Goal: Information Seeking & Learning: Learn about a topic

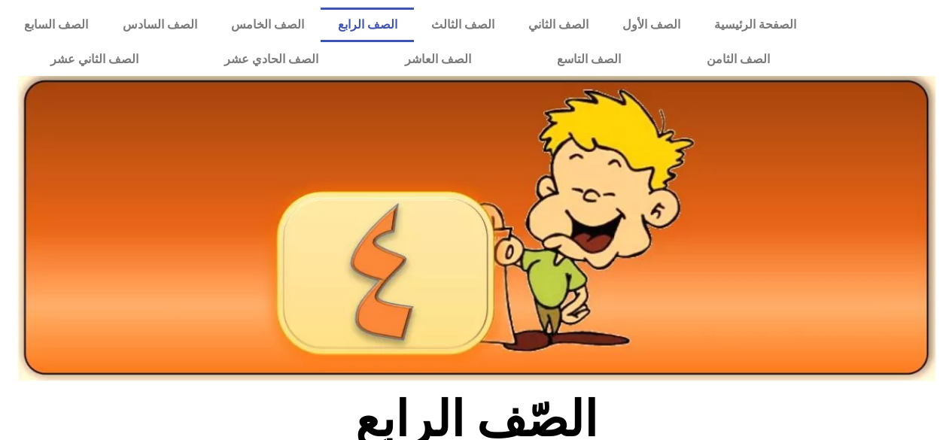
scroll to position [230, 0]
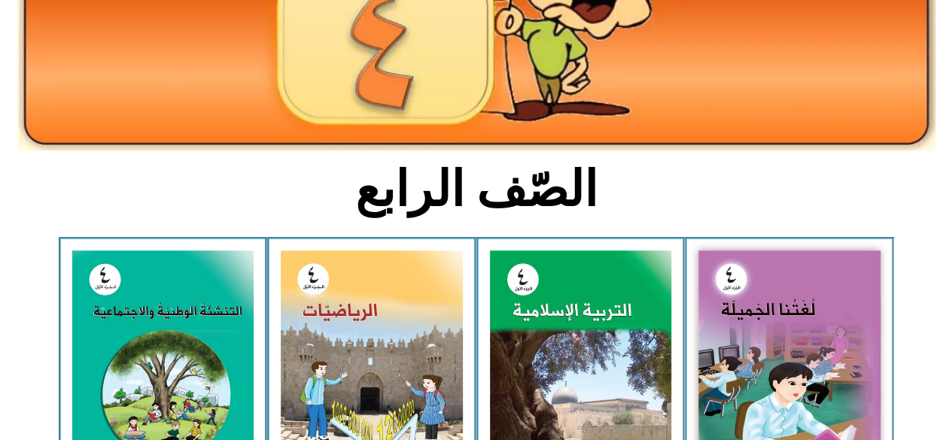
click at [184, 358] on img at bounding box center [163, 364] width 182 height 226
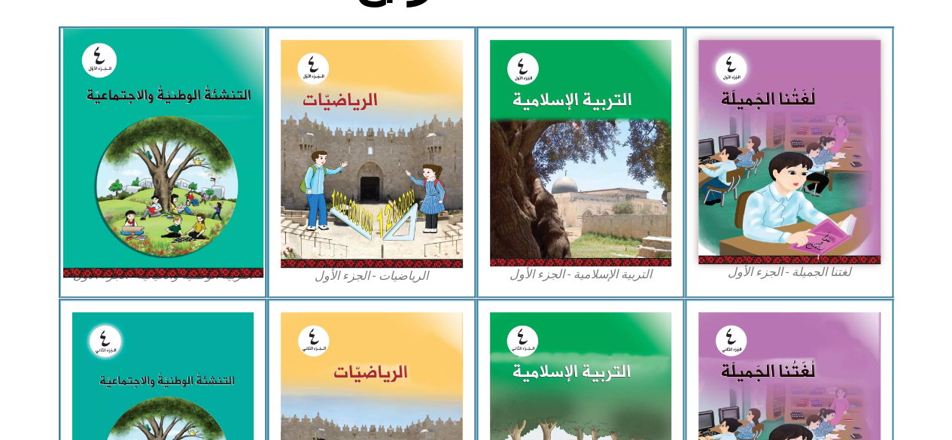
scroll to position [445, 0]
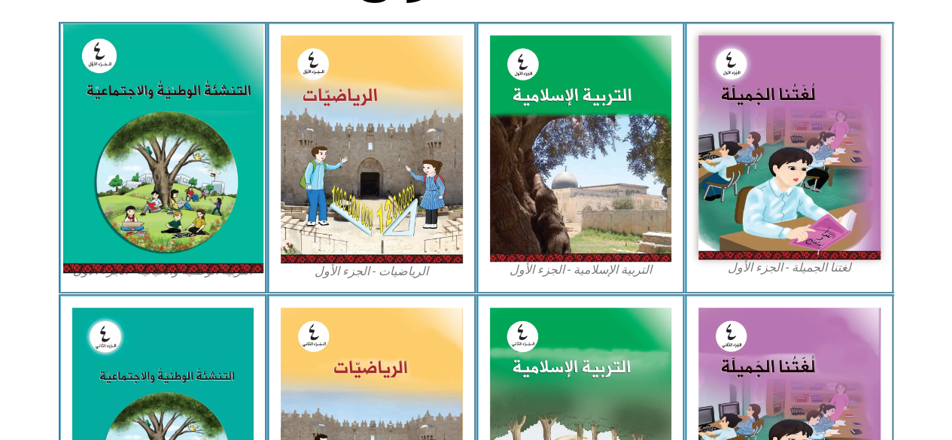
click at [197, 203] on img at bounding box center [162, 148] width 200 height 249
click at [196, 229] on img at bounding box center [162, 148] width 200 height 249
click at [191, 220] on img at bounding box center [162, 148] width 200 height 249
click at [184, 222] on img at bounding box center [162, 148] width 200 height 249
click at [220, 216] on img at bounding box center [162, 148] width 200 height 249
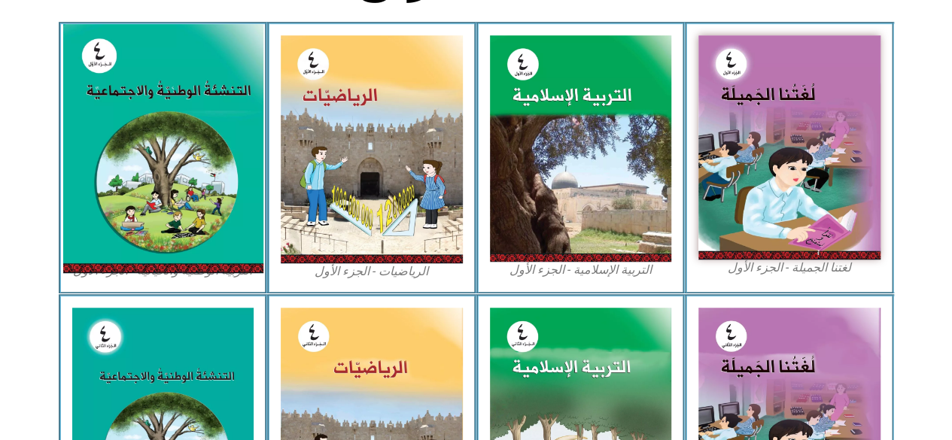
click at [196, 220] on img at bounding box center [162, 148] width 200 height 249
click at [213, 211] on img at bounding box center [162, 148] width 200 height 249
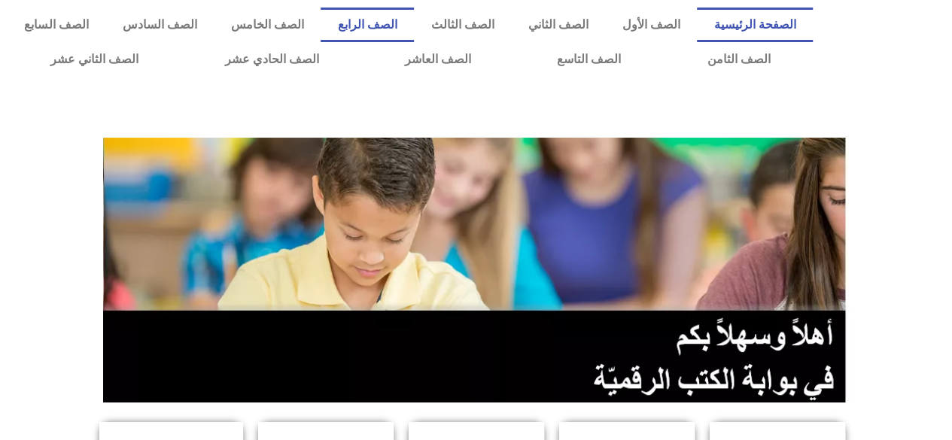
click at [412, 23] on link "الصف الرابع" at bounding box center [366, 25] width 93 height 35
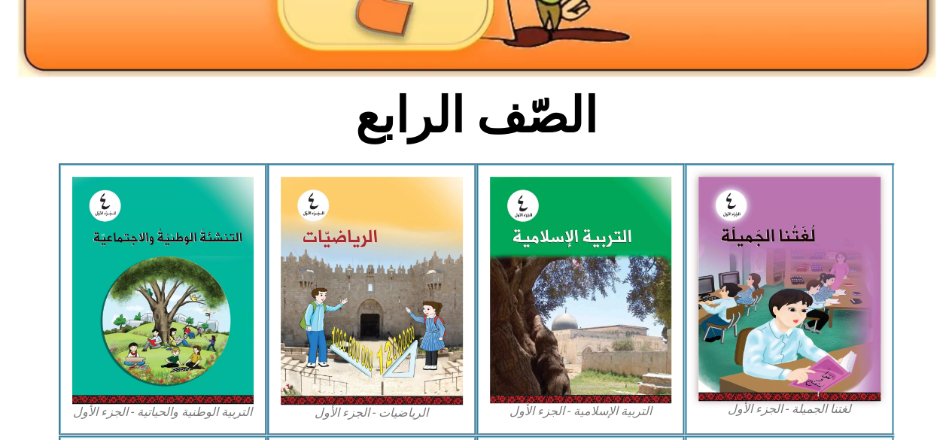
scroll to position [308, 0]
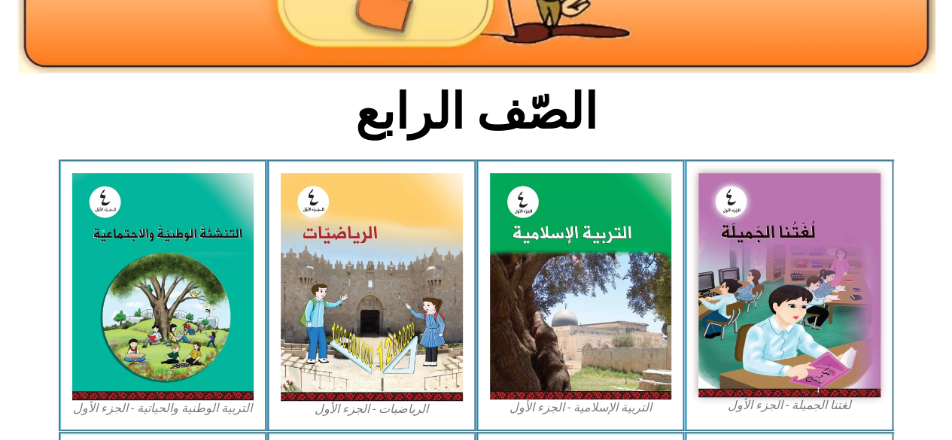
click at [199, 297] on img at bounding box center [163, 286] width 182 height 226
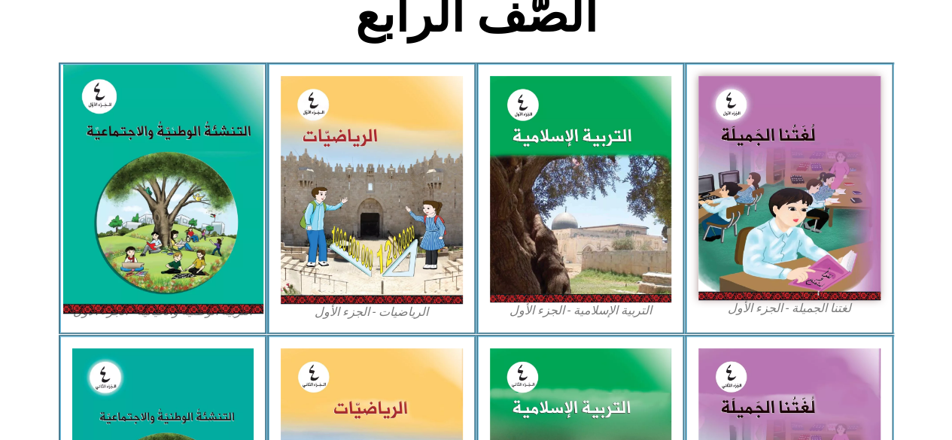
scroll to position [415, 0]
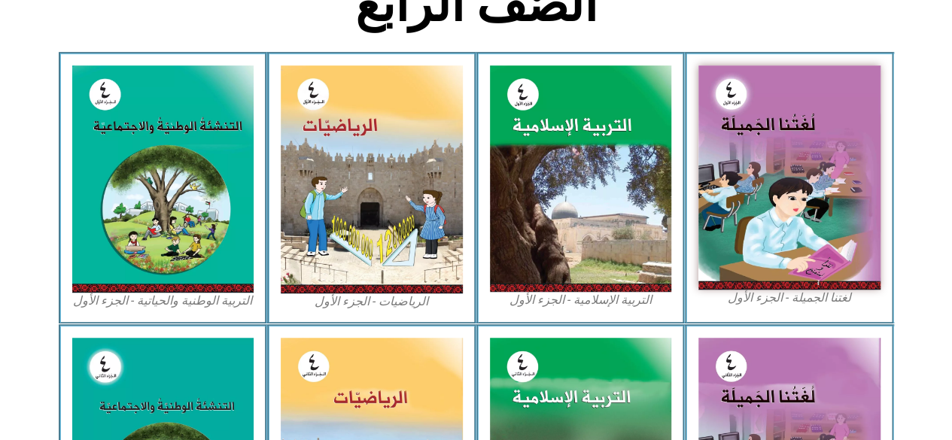
click at [190, 321] on div "التربية الوطنية والحياتية - الجزء الأول​" at bounding box center [163, 188] width 209 height 272
click at [190, 314] on div "التربية الوطنية والحياتية - الجزء الأول​" at bounding box center [163, 188] width 209 height 272
click at [214, 208] on img at bounding box center [163, 178] width 182 height 226
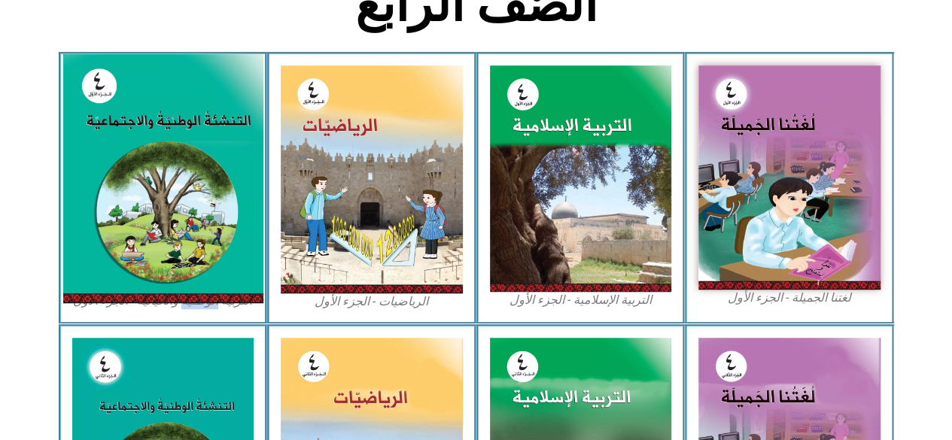
click at [796, 187] on img at bounding box center [789, 177] width 182 height 224
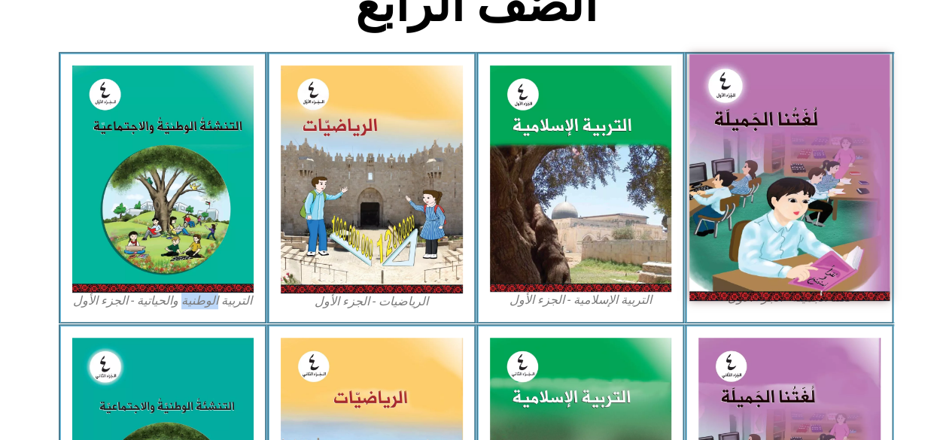
click at [820, 215] on img at bounding box center [789, 177] width 200 height 246
click at [817, 217] on img at bounding box center [789, 177] width 200 height 246
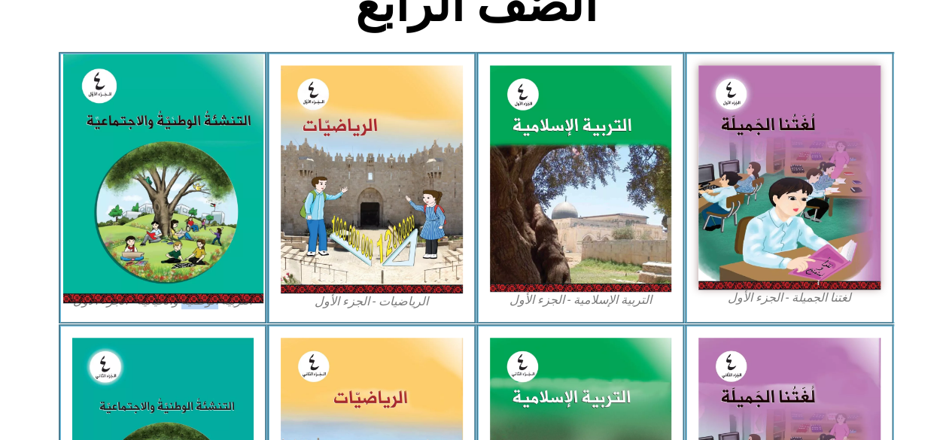
click at [205, 223] on img at bounding box center [162, 178] width 200 height 249
click at [199, 221] on img at bounding box center [162, 178] width 200 height 249
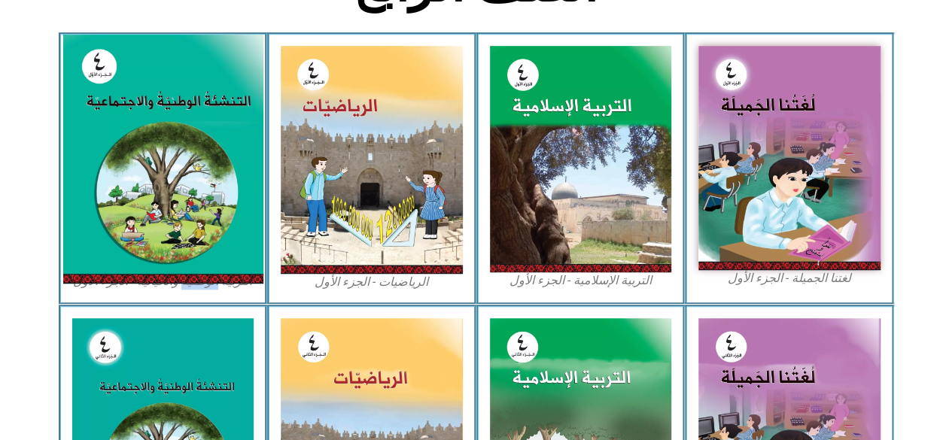
scroll to position [435, 0]
click at [605, 205] on img at bounding box center [581, 159] width 182 height 226
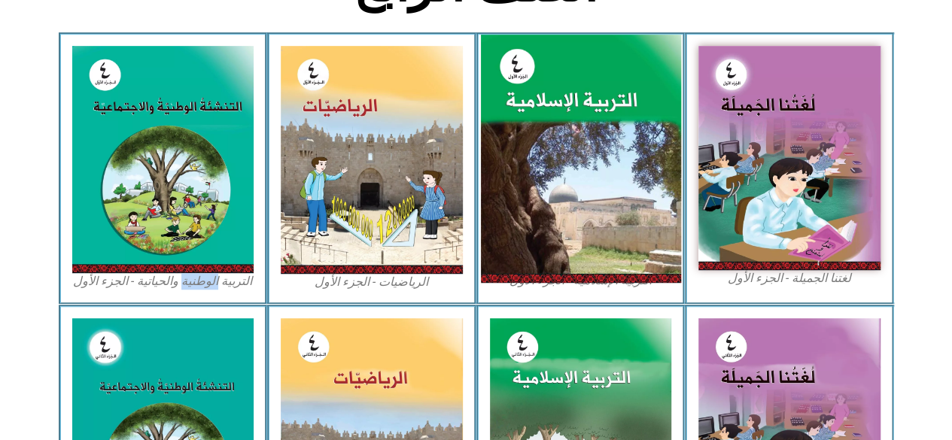
click at [602, 204] on img at bounding box center [580, 159] width 200 height 249
click at [617, 218] on img at bounding box center [580, 159] width 200 height 249
click at [596, 211] on img at bounding box center [580, 159] width 200 height 249
click at [413, 208] on img at bounding box center [372, 160] width 182 height 228
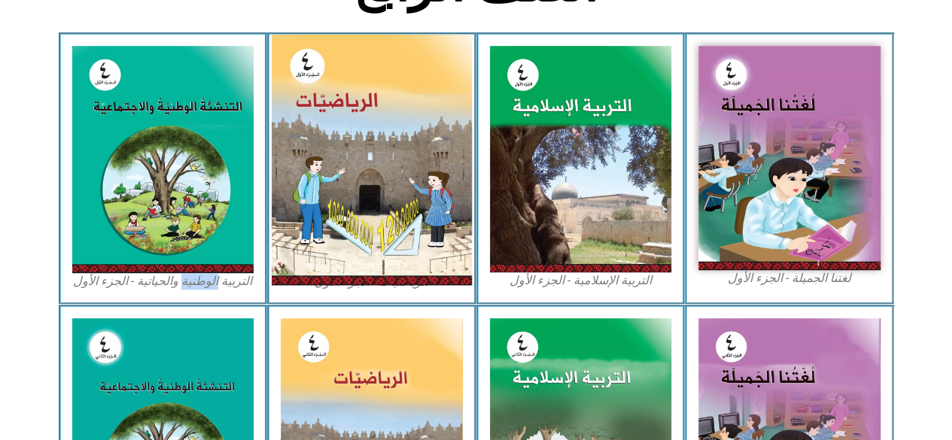
click at [220, 227] on img at bounding box center [163, 159] width 182 height 226
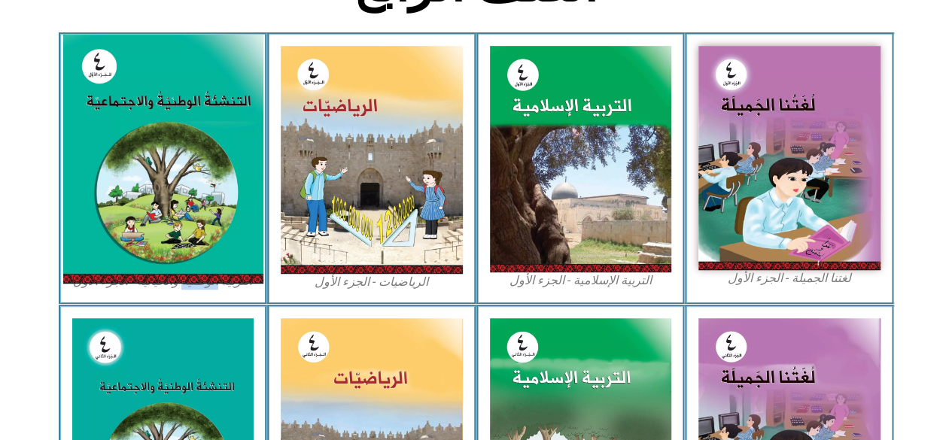
click at [241, 295] on div "التربية الوطنية والحياتية - الجزء الأول​" at bounding box center [163, 168] width 209 height 272
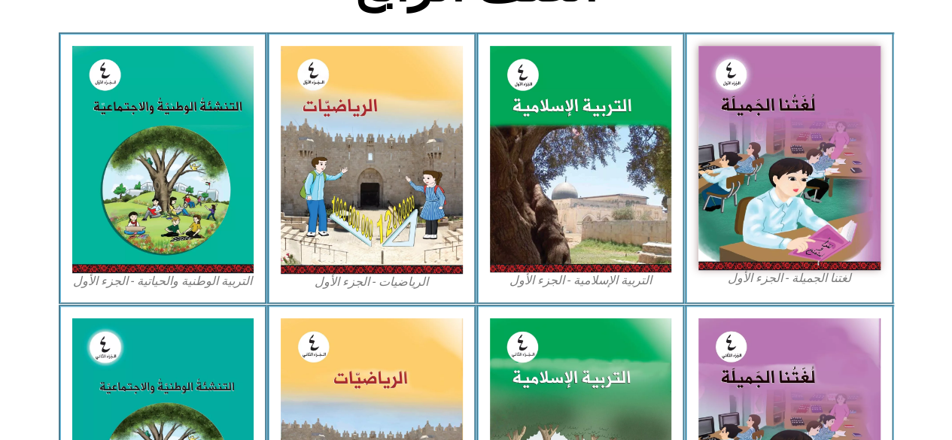
click at [234, 292] on div "التربية الوطنية والحياتية - الجزء الأول​" at bounding box center [163, 168] width 209 height 272
click at [232, 293] on div "التربية الوطنية والحياتية - الجزء الأول​" at bounding box center [163, 168] width 209 height 272
click at [229, 289] on figcaption "التربية الوطنية والحياتية - الجزء الأول​" at bounding box center [163, 281] width 182 height 17
click at [222, 290] on figcaption "التربية الوطنية والحياتية - الجزء الأول​" at bounding box center [163, 281] width 182 height 17
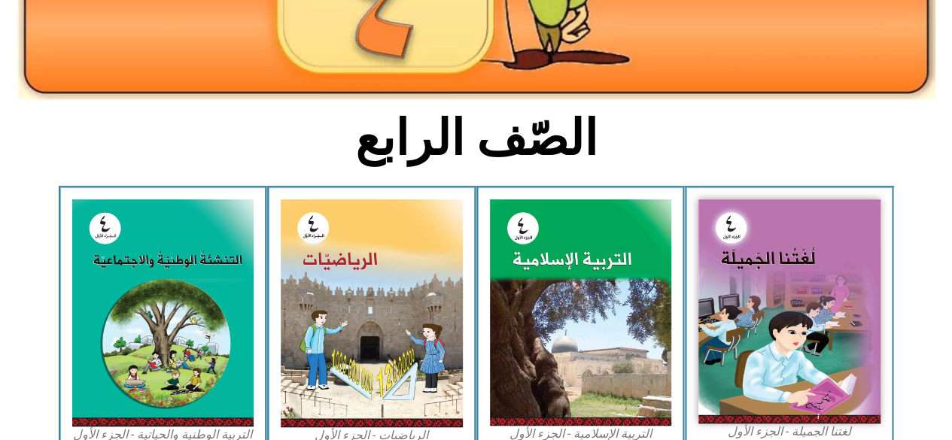
scroll to position [0, 0]
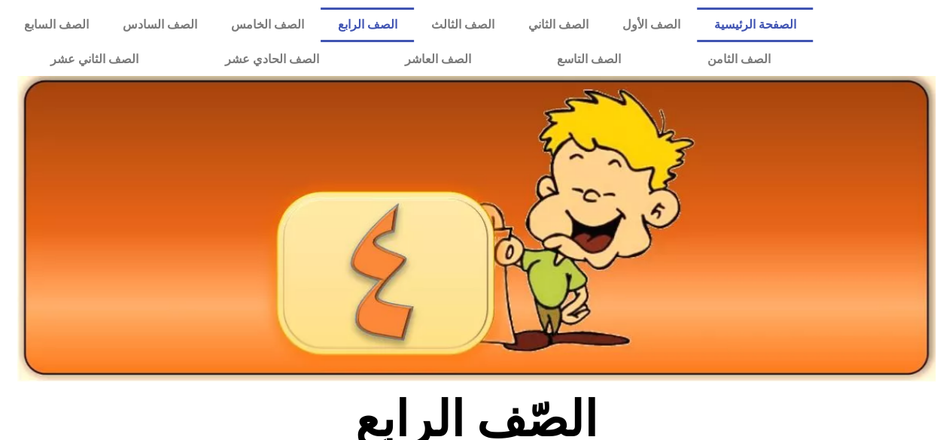
click at [767, 29] on link "الصفحة الرئيسية" at bounding box center [755, 25] width 116 height 35
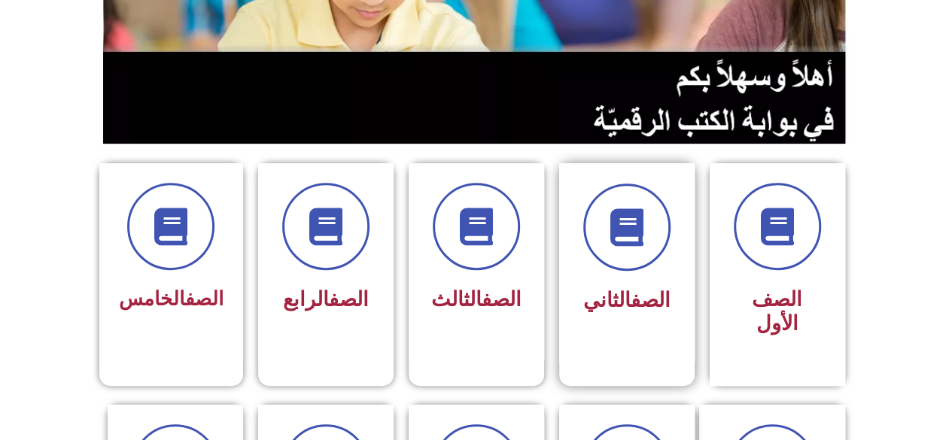
scroll to position [253, 0]
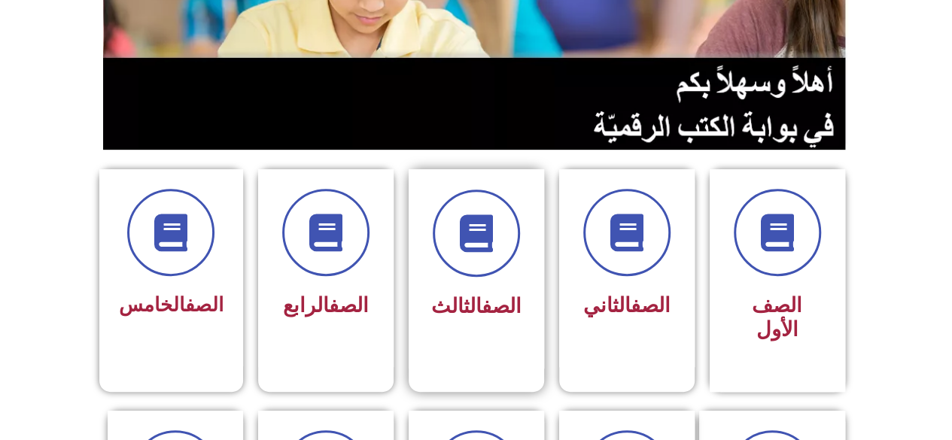
click at [487, 304] on link "الصف" at bounding box center [501, 306] width 40 height 24
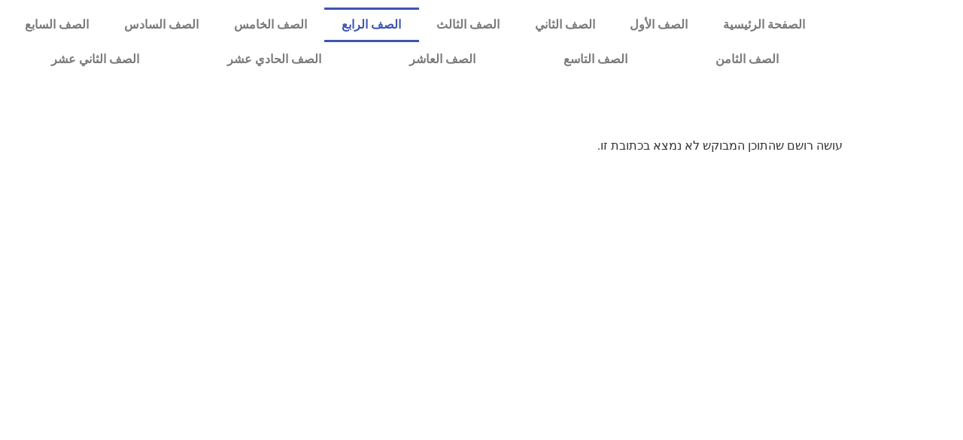
click at [419, 23] on link "الصف الرابع" at bounding box center [371, 25] width 95 height 35
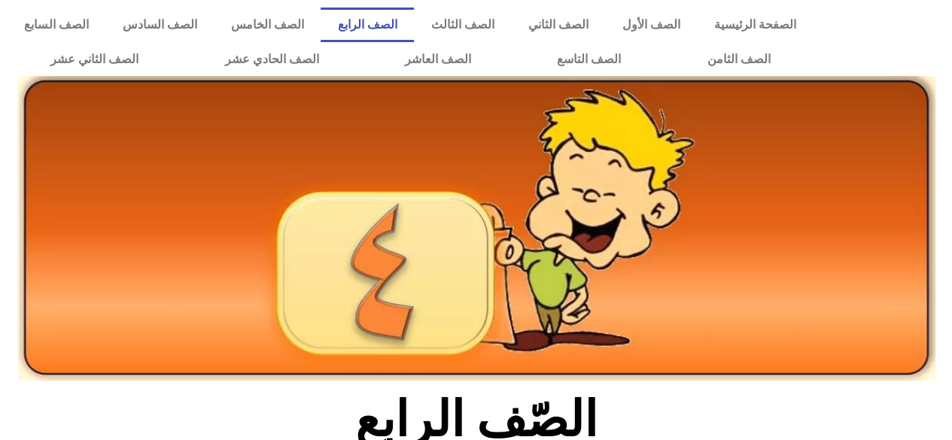
click at [620, 405] on h2 "الصّف الرابع" at bounding box center [475, 419] width 497 height 59
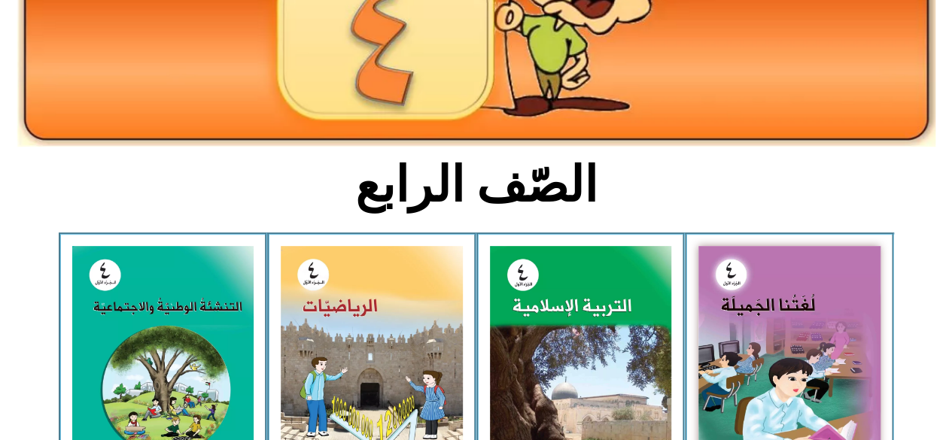
scroll to position [236, 0]
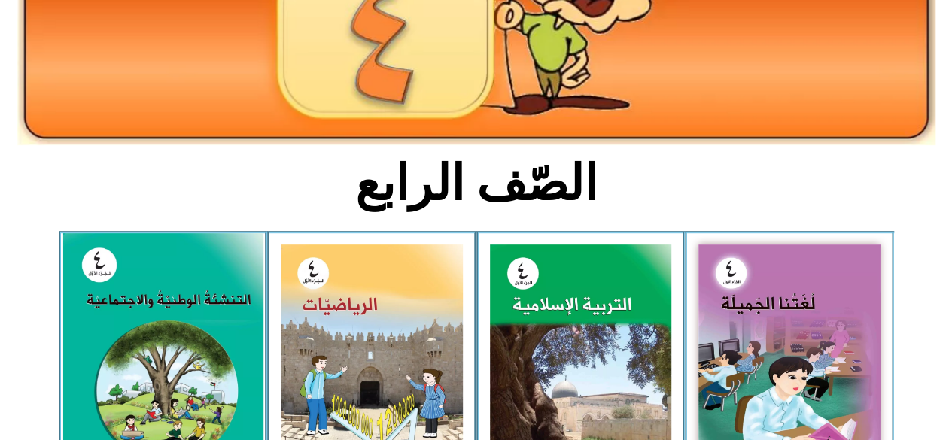
click at [221, 387] on img at bounding box center [162, 357] width 200 height 249
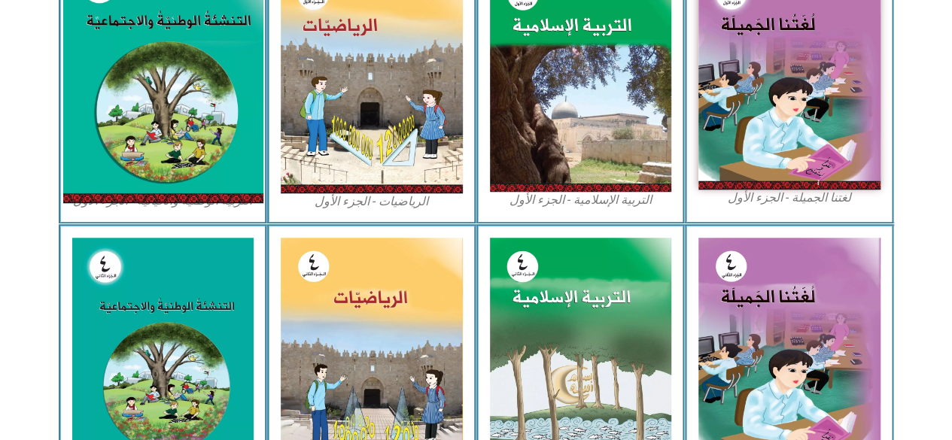
scroll to position [521, 0]
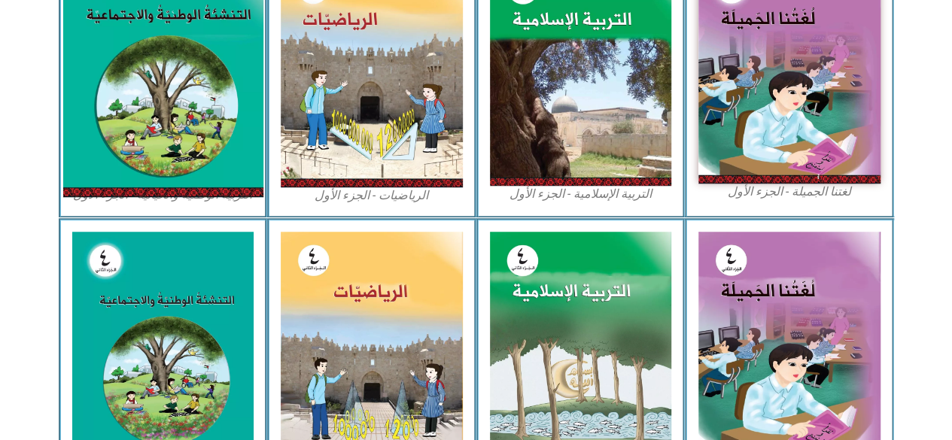
click at [203, 159] on img at bounding box center [162, 72] width 200 height 249
click at [216, 187] on img at bounding box center [162, 72] width 200 height 249
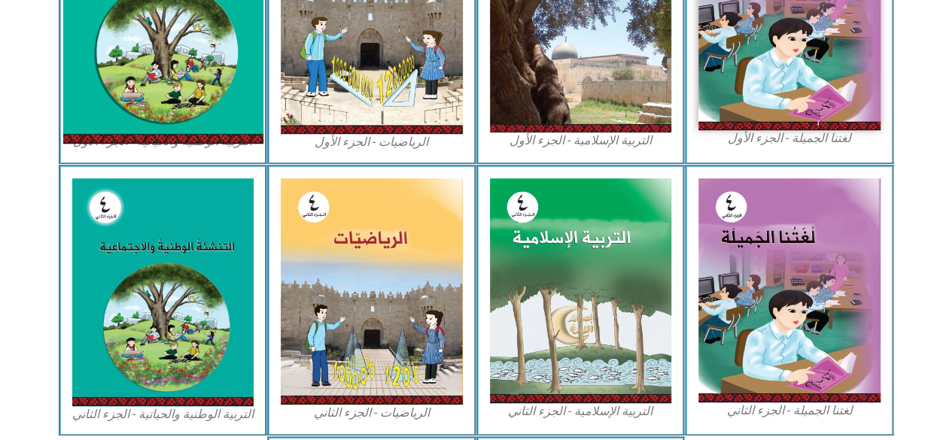
scroll to position [571, 0]
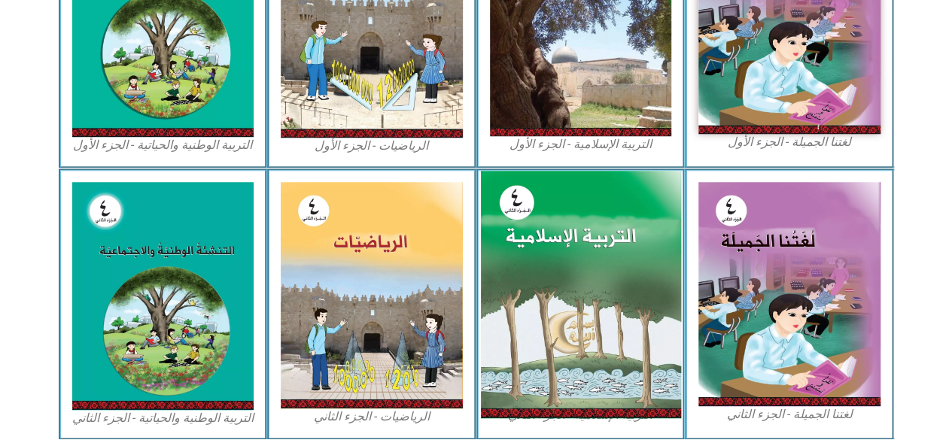
click at [196, 354] on img at bounding box center [163, 296] width 182 height 228
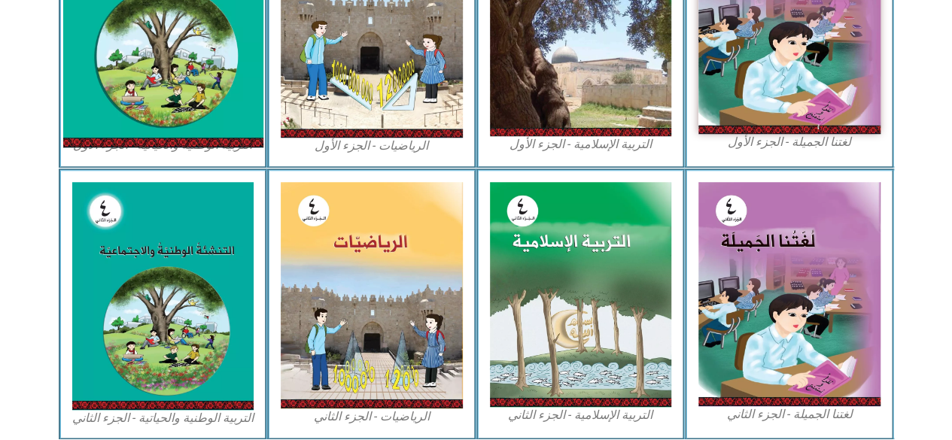
click at [192, 90] on img at bounding box center [162, 22] width 200 height 249
click at [185, 93] on img at bounding box center [162, 22] width 200 height 249
click at [187, 93] on img at bounding box center [162, 22] width 200 height 249
click at [187, 90] on img at bounding box center [162, 22] width 200 height 249
click at [186, 93] on img at bounding box center [162, 22] width 200 height 249
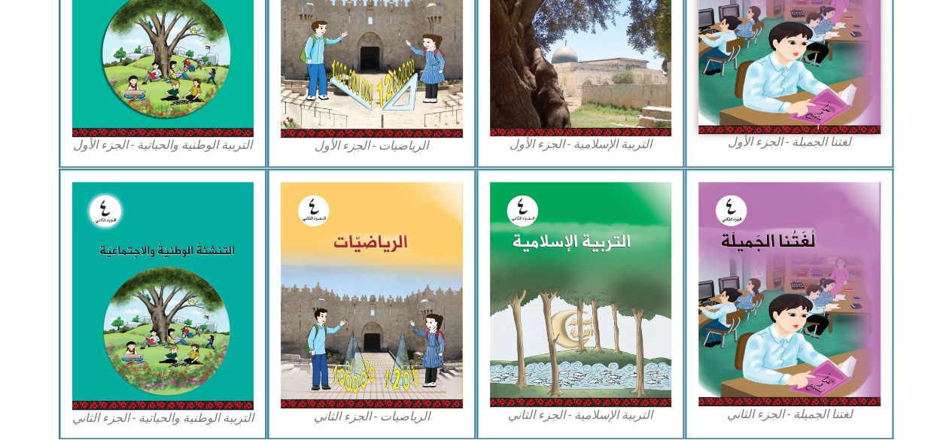
click at [165, 158] on div "التربية الوطنية والحياتية - الجزء الأول​" at bounding box center [163, 32] width 209 height 272
click at [170, 157] on div "التربية الوطنية والحياتية - الجزء الأول​" at bounding box center [163, 32] width 209 height 272
click at [224, 156] on div "التربية الوطنية والحياتية - الجزء الأول​" at bounding box center [163, 32] width 209 height 272
click at [235, 152] on figcaption "التربية الوطنية والحياتية - الجزء الأول​" at bounding box center [163, 145] width 182 height 17
click at [238, 153] on figcaption "التربية الوطنية والحياتية - الجزء الأول​" at bounding box center [163, 145] width 182 height 17
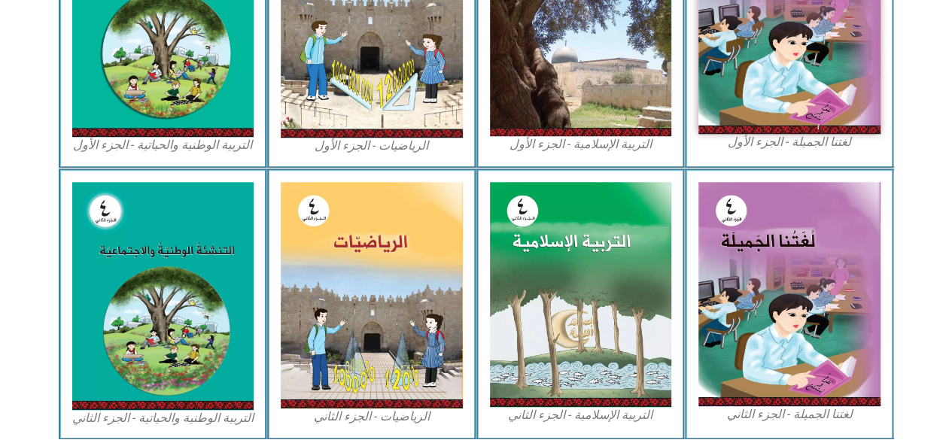
click at [236, 156] on div "التربية الوطنية والحياتية - الجزء الأول​" at bounding box center [163, 32] width 209 height 272
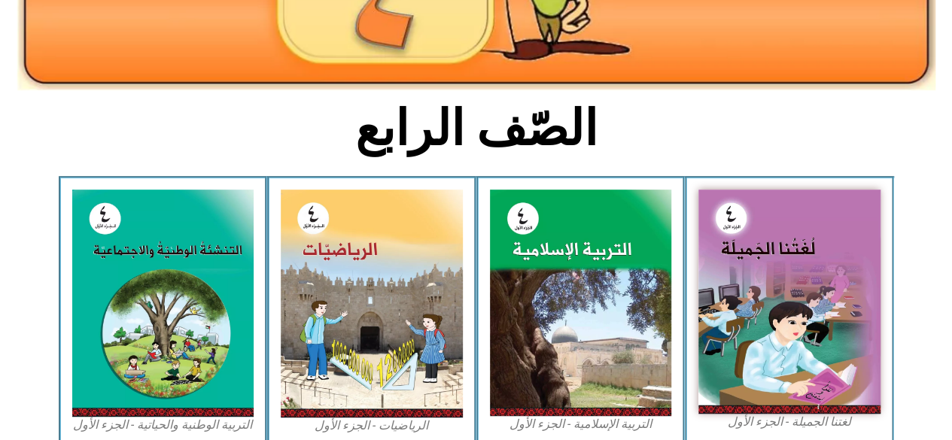
scroll to position [287, 0]
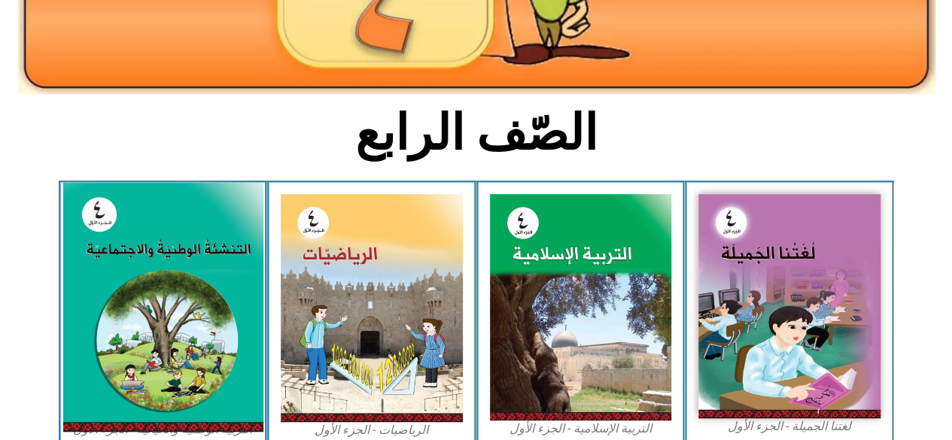
click at [238, 328] on img at bounding box center [162, 307] width 200 height 249
click at [235, 348] on img at bounding box center [162, 307] width 200 height 249
click at [238, 412] on img at bounding box center [162, 307] width 200 height 249
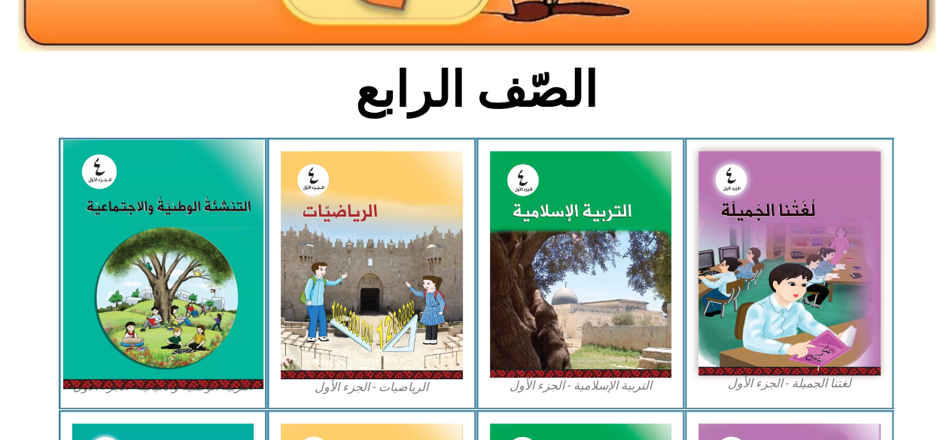
scroll to position [330, 0]
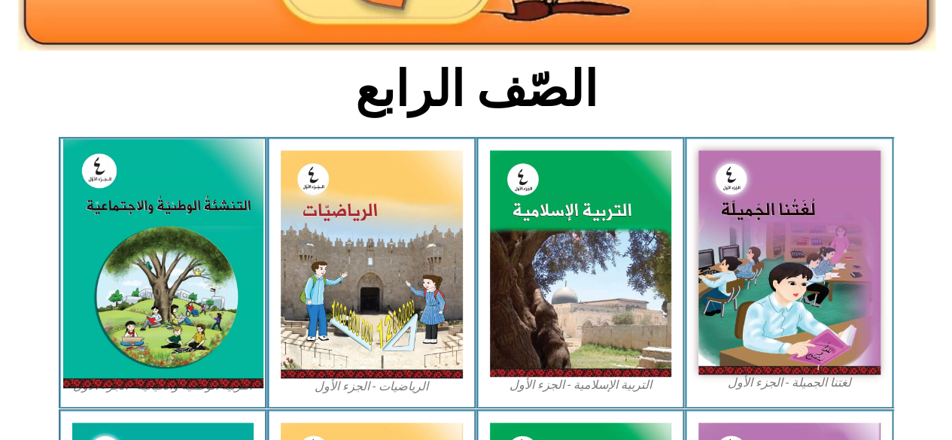
click at [234, 388] on img at bounding box center [162, 263] width 200 height 249
click at [234, 401] on div "التربية الوطنية والحياتية - الجزء الأول​" at bounding box center [163, 273] width 209 height 272
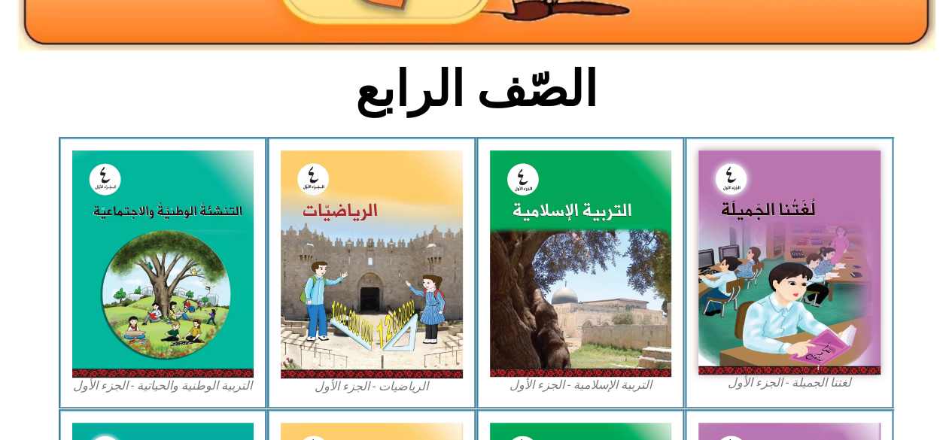
click at [854, 403] on div "لغتنا الجميلة - الجزء الأول​" at bounding box center [789, 273] width 209 height 272
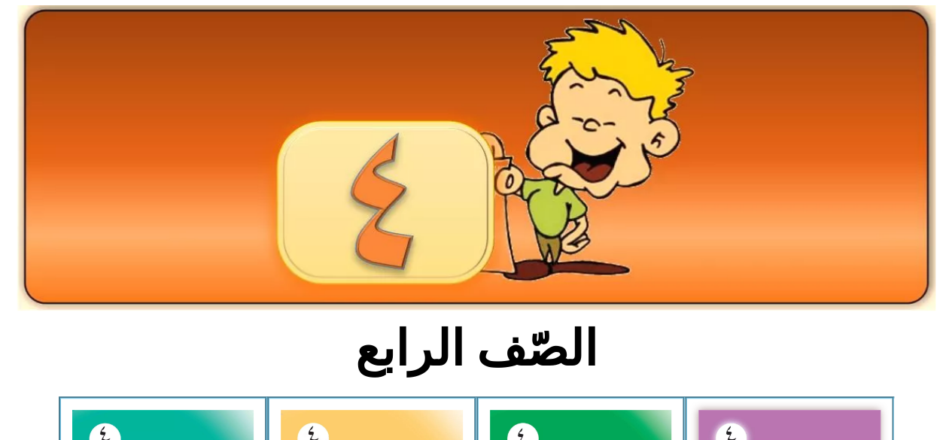
scroll to position [0, 0]
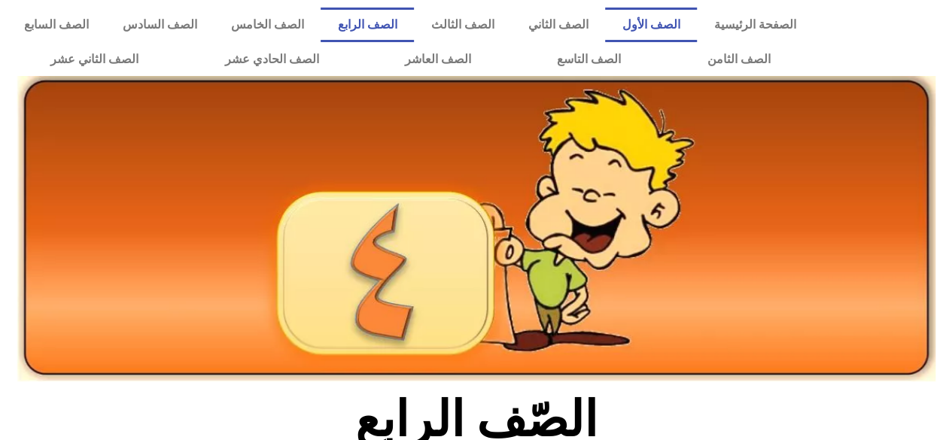
click at [673, 24] on link "الصف الأول" at bounding box center [651, 25] width 92 height 35
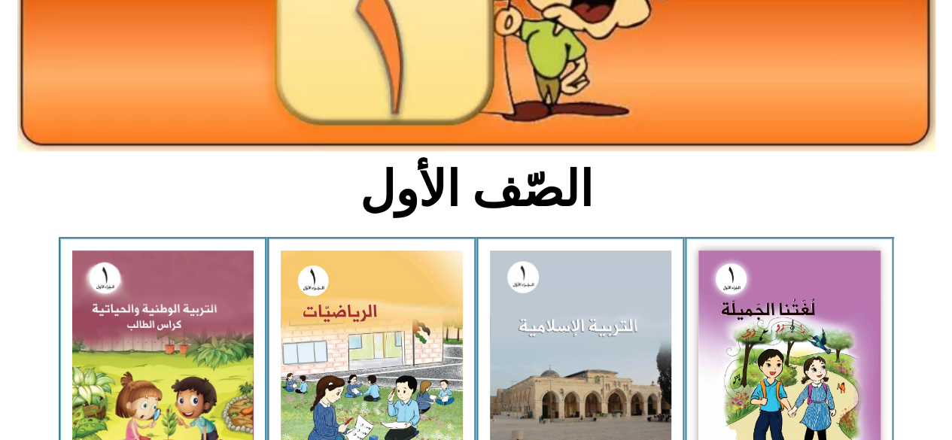
scroll to position [233, 0]
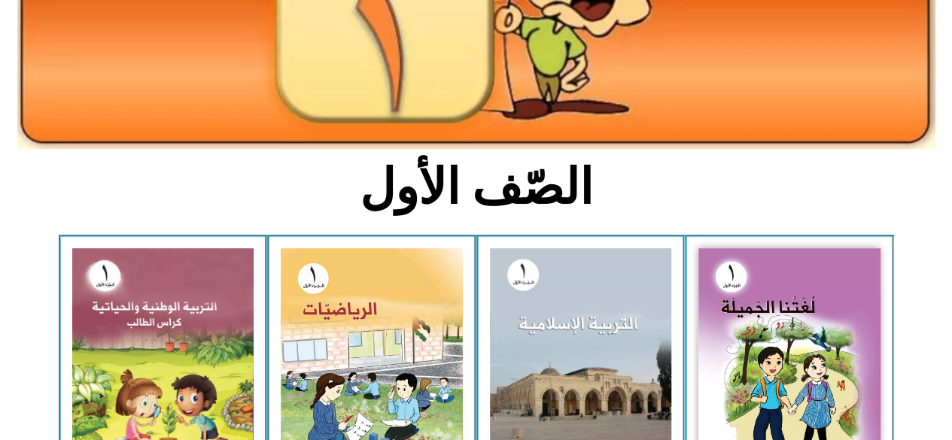
click at [588, 394] on img at bounding box center [581, 359] width 182 height 223
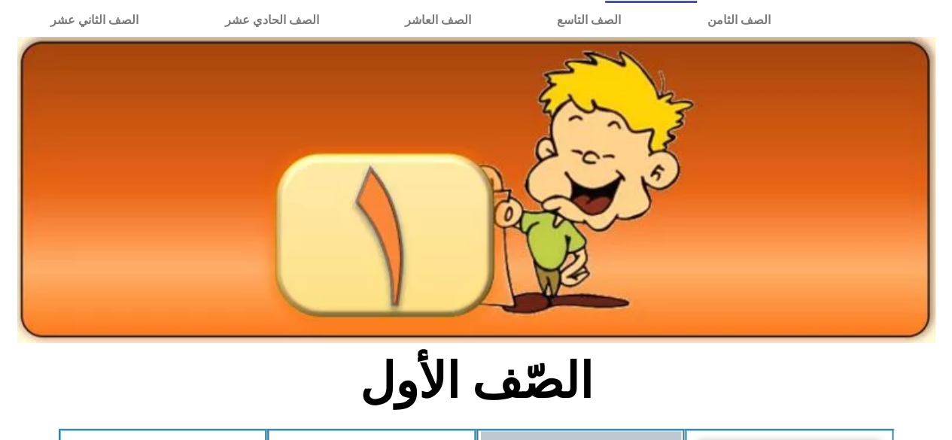
scroll to position [0, 0]
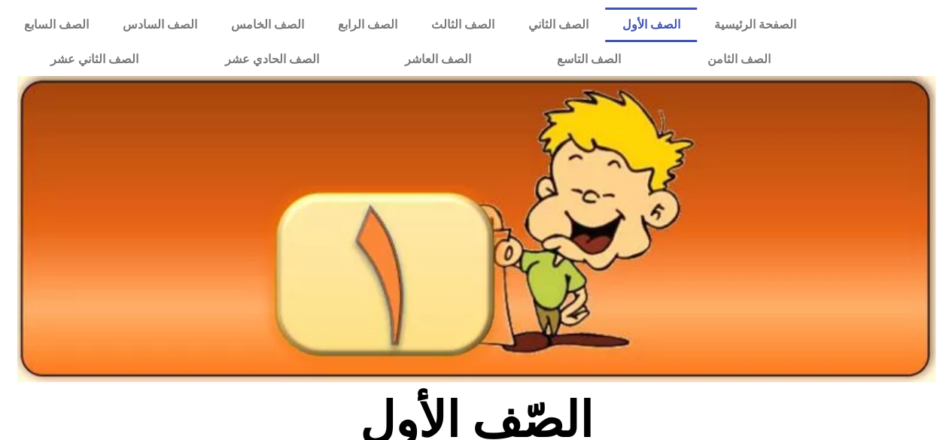
click at [503, 24] on link "الصف الثالث" at bounding box center [462, 25] width 97 height 35
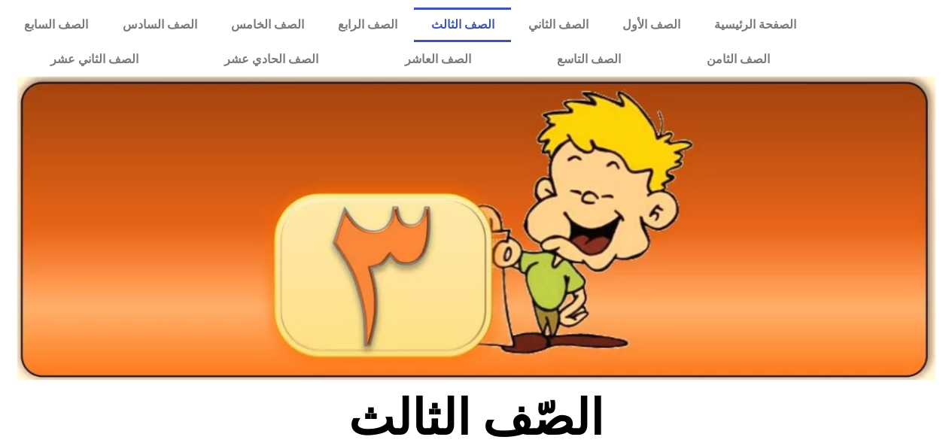
scroll to position [304, 0]
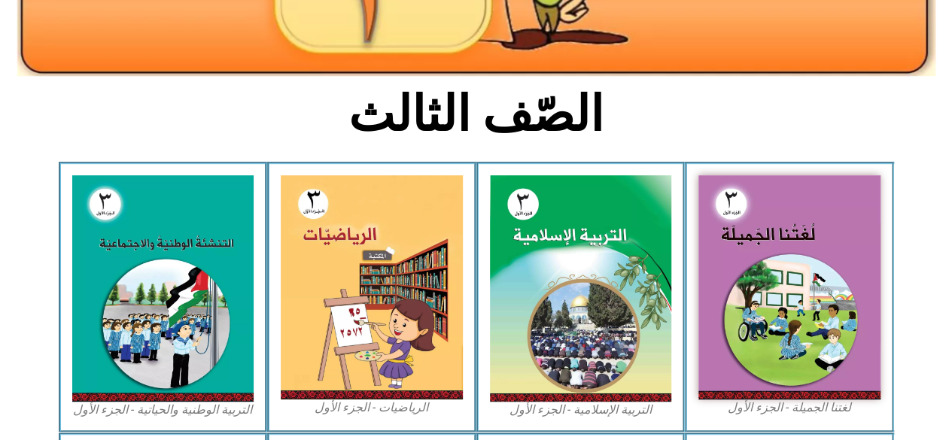
click at [588, 320] on img at bounding box center [581, 288] width 182 height 226
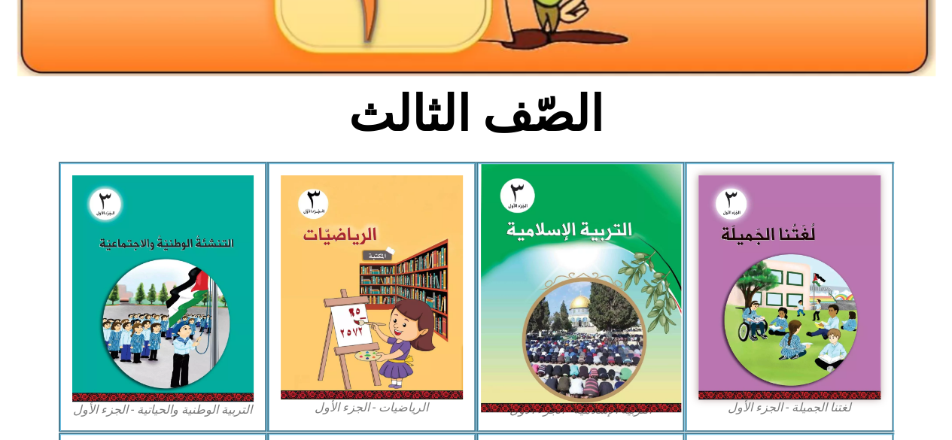
click at [196, 337] on img at bounding box center [163, 288] width 182 height 226
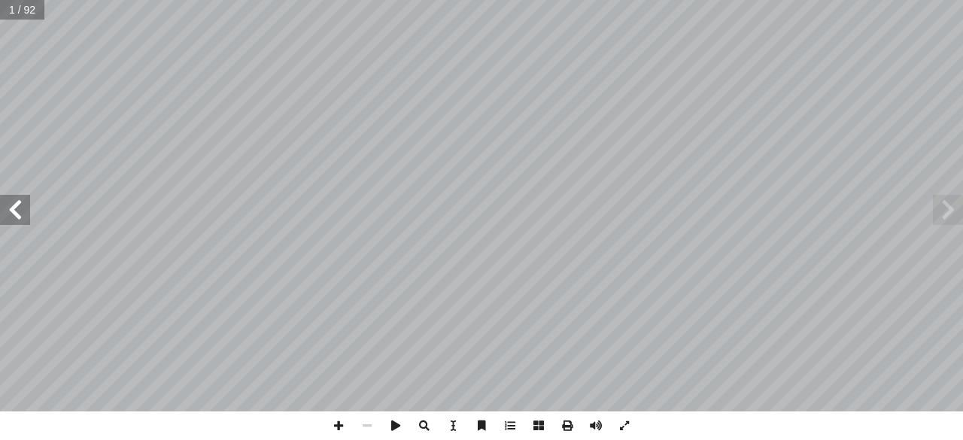
click at [28, 214] on span at bounding box center [15, 210] width 30 height 30
click at [11, 218] on span at bounding box center [15, 210] width 30 height 30
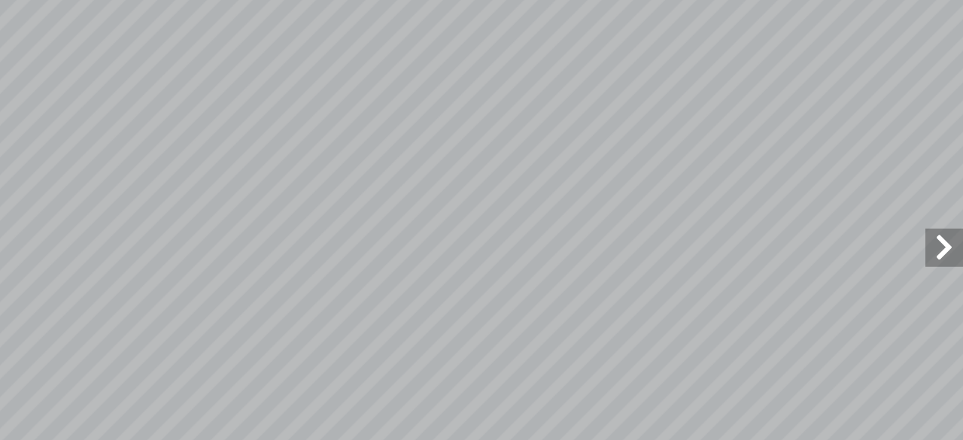
click at [949, 219] on span at bounding box center [948, 210] width 30 height 30
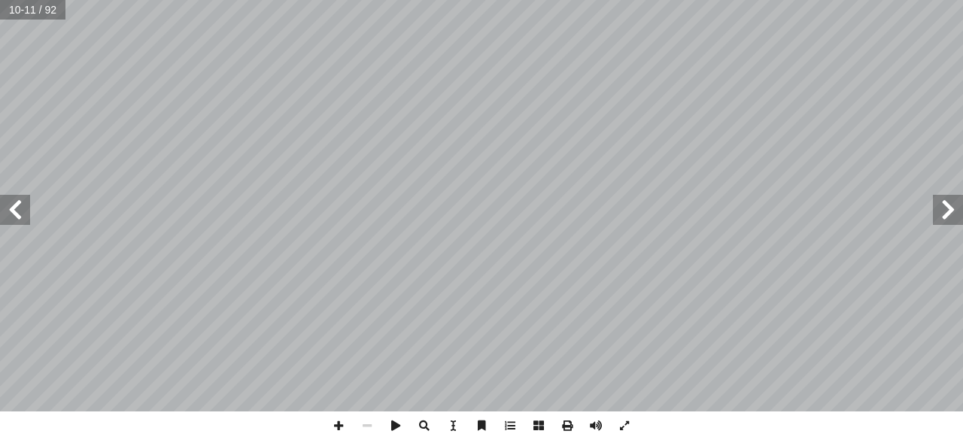
click at [17, 211] on span at bounding box center [15, 210] width 30 height 30
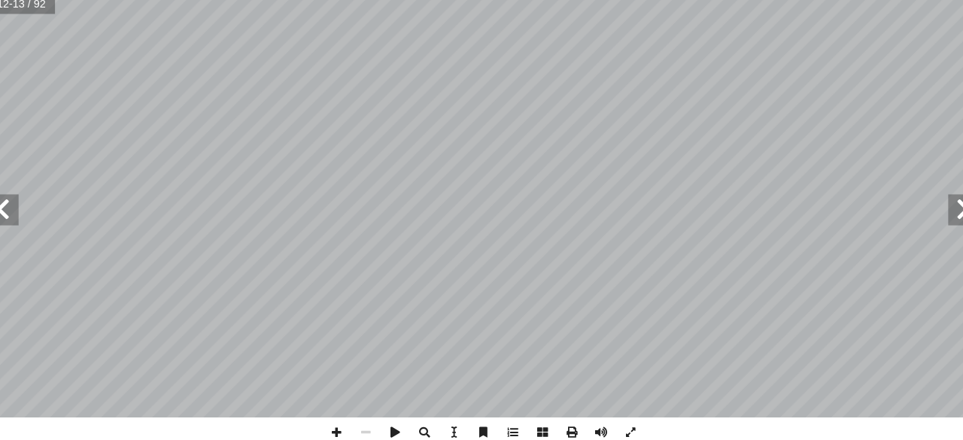
click at [22, 211] on span at bounding box center [15, 210] width 30 height 30
click at [934, 214] on span at bounding box center [948, 210] width 30 height 30
click at [29, 212] on span at bounding box center [15, 210] width 30 height 30
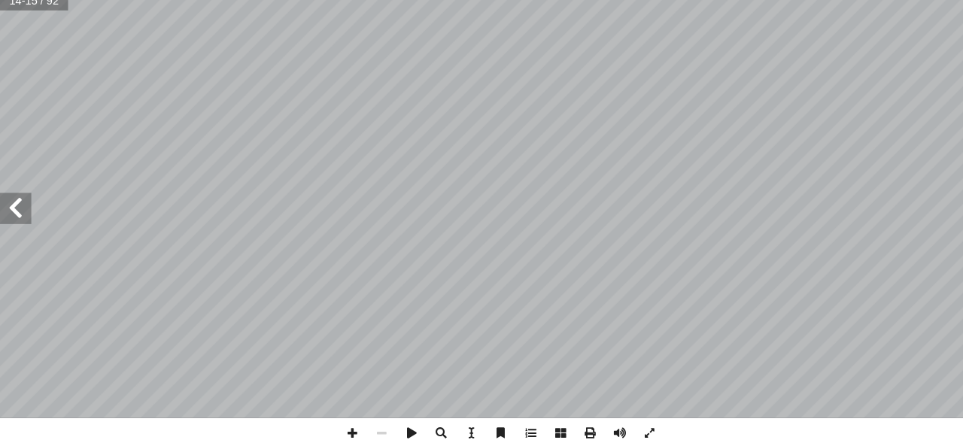
click at [20, 212] on span at bounding box center [15, 210] width 30 height 30
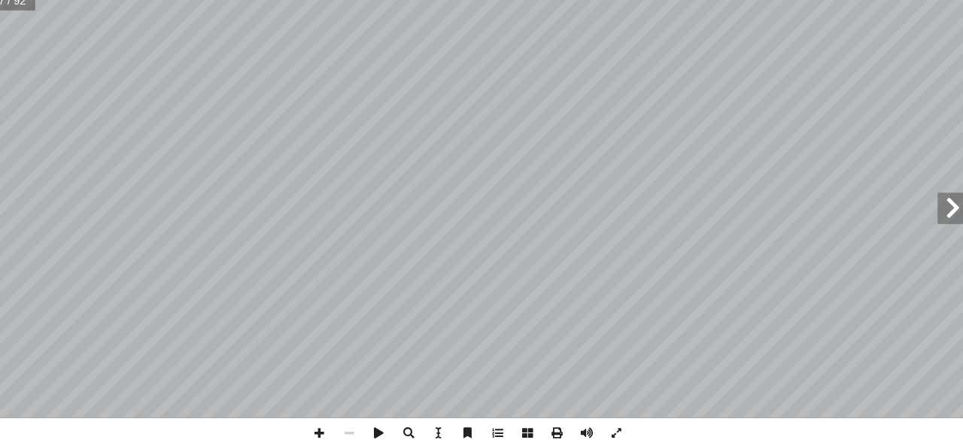
click at [951, 205] on span at bounding box center [948, 210] width 30 height 30
click at [949, 208] on span at bounding box center [948, 210] width 30 height 30
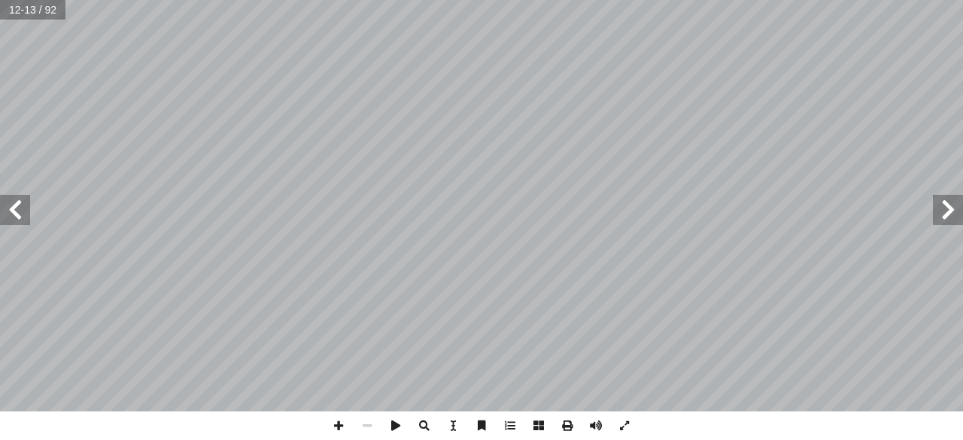
click at [14, 212] on span at bounding box center [15, 210] width 30 height 30
click at [20, 207] on span at bounding box center [15, 210] width 30 height 30
click at [955, 208] on span at bounding box center [948, 210] width 30 height 30
click at [14, 209] on span at bounding box center [15, 210] width 30 height 30
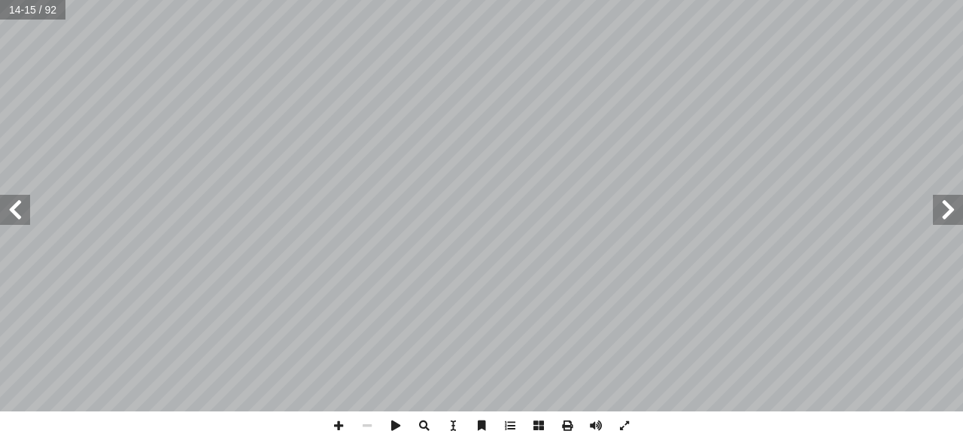
click at [21, 220] on span at bounding box center [15, 210] width 30 height 30
click at [23, 210] on span at bounding box center [15, 210] width 30 height 30
click at [17, 208] on span at bounding box center [15, 210] width 30 height 30
click at [21, 215] on span at bounding box center [15, 210] width 30 height 30
click at [11, 218] on span at bounding box center [15, 210] width 30 height 30
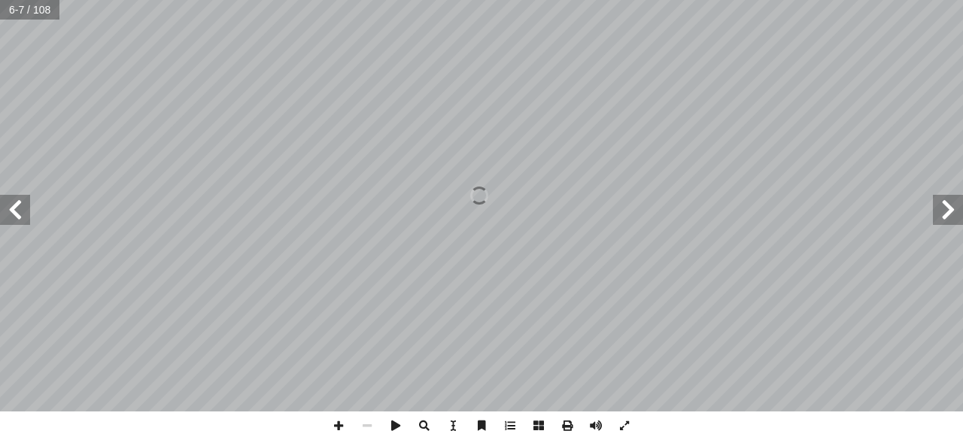
click at [22, 214] on span at bounding box center [15, 210] width 30 height 30
click at [16, 209] on span at bounding box center [15, 210] width 30 height 30
click at [943, 220] on span at bounding box center [948, 210] width 30 height 30
click at [946, 215] on span at bounding box center [948, 210] width 30 height 30
click at [945, 214] on span at bounding box center [948, 210] width 30 height 30
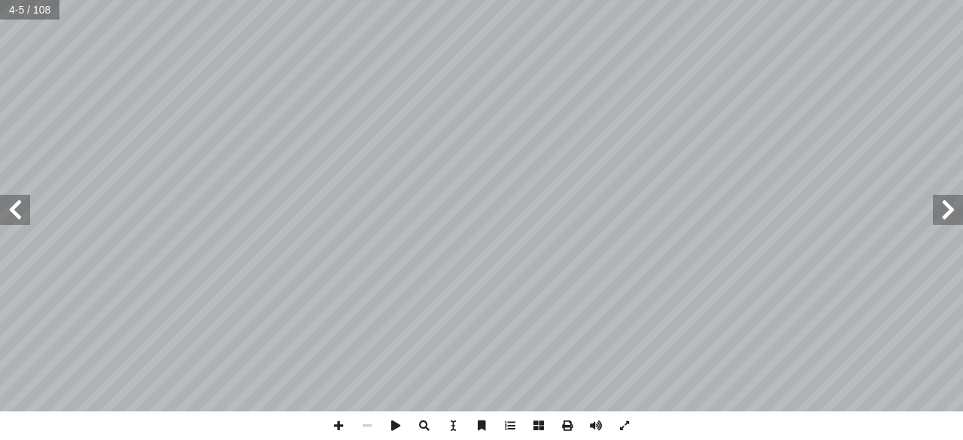
click at [26, 217] on span at bounding box center [15, 210] width 30 height 30
click at [24, 218] on span at bounding box center [15, 210] width 30 height 30
click at [23, 218] on span at bounding box center [15, 210] width 30 height 30
click at [20, 217] on span at bounding box center [15, 210] width 30 height 30
click at [24, 223] on span at bounding box center [15, 210] width 30 height 30
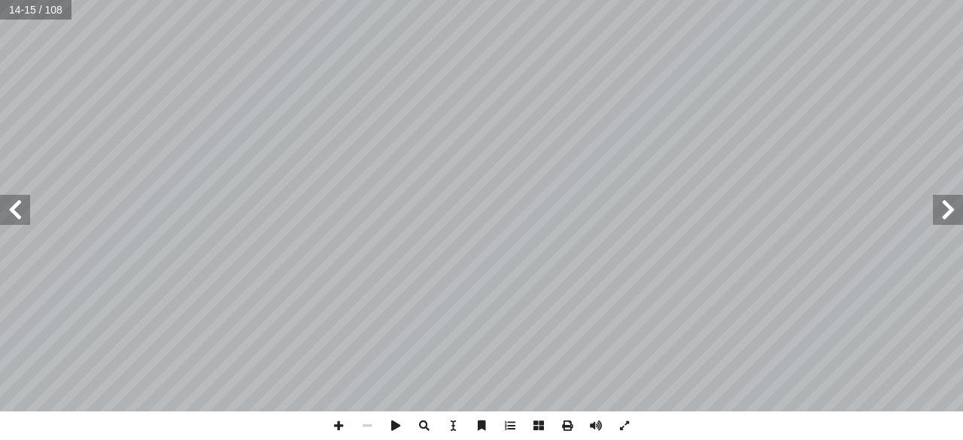
click at [10, 217] on span at bounding box center [15, 210] width 30 height 30
click at [952, 200] on span at bounding box center [948, 210] width 30 height 30
click at [948, 217] on span at bounding box center [948, 210] width 30 height 30
click at [17, 215] on span at bounding box center [15, 210] width 30 height 30
click at [7, 223] on span at bounding box center [15, 210] width 30 height 30
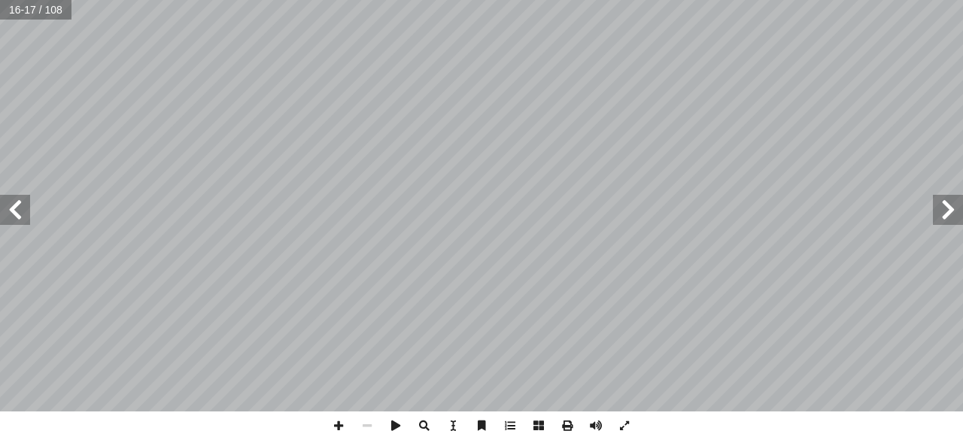
click at [23, 218] on span at bounding box center [15, 210] width 30 height 30
click at [29, 222] on span at bounding box center [15, 210] width 30 height 30
click at [949, 211] on span at bounding box center [948, 210] width 30 height 30
click at [22, 209] on span at bounding box center [15, 210] width 30 height 30
click at [21, 209] on span at bounding box center [15, 210] width 30 height 30
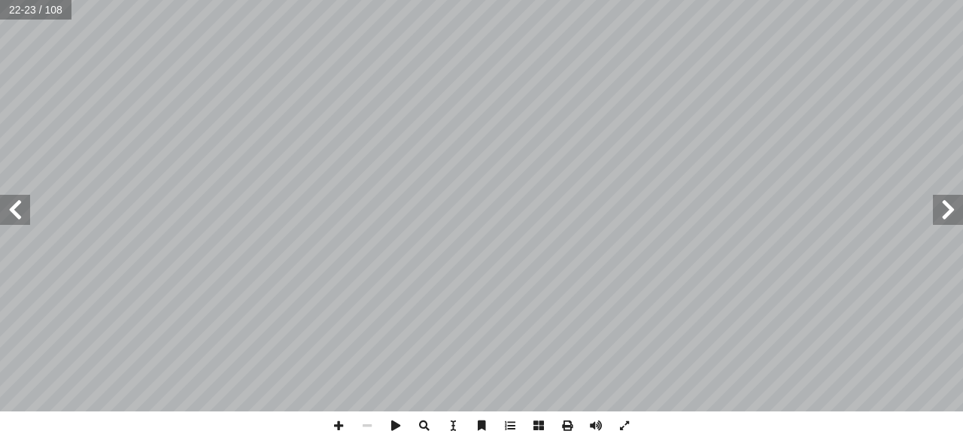
click at [20, 217] on span at bounding box center [15, 210] width 30 height 30
click at [21, 209] on span at bounding box center [15, 210] width 30 height 30
click at [14, 211] on span at bounding box center [15, 210] width 30 height 30
click at [962, 205] on span at bounding box center [948, 210] width 30 height 30
click at [943, 212] on span at bounding box center [948, 210] width 30 height 30
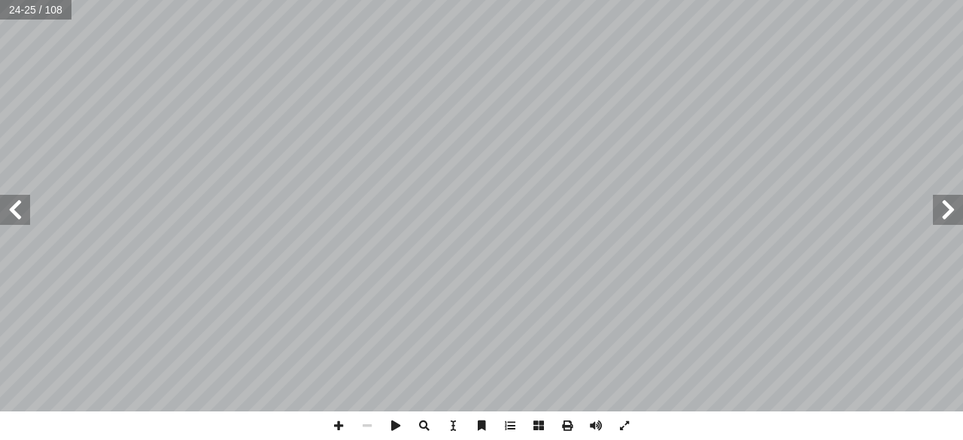
click at [14, 216] on span at bounding box center [15, 210] width 30 height 30
click at [942, 199] on span at bounding box center [948, 210] width 30 height 30
click at [939, 213] on span at bounding box center [948, 210] width 30 height 30
click at [939, 212] on span at bounding box center [948, 210] width 30 height 30
click at [22, 211] on span at bounding box center [15, 210] width 30 height 30
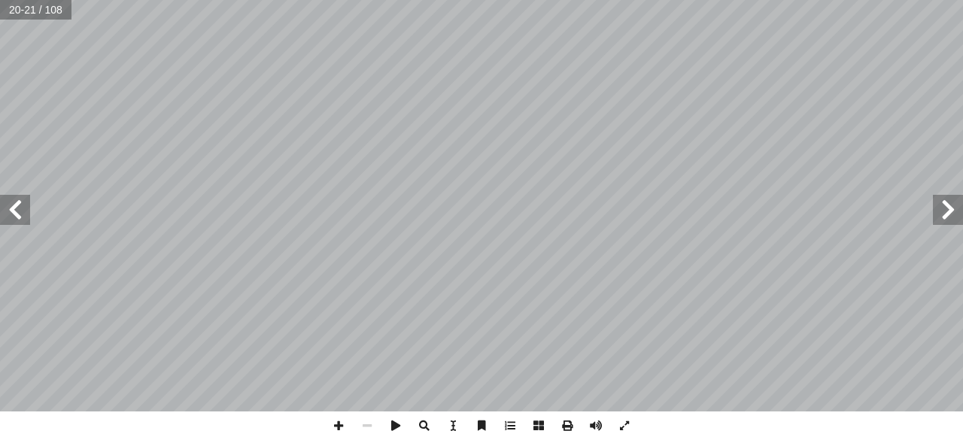
click at [18, 214] on span at bounding box center [15, 210] width 30 height 30
click at [28, 223] on span at bounding box center [15, 210] width 30 height 30
click at [14, 210] on span at bounding box center [15, 210] width 30 height 30
click at [952, 215] on span at bounding box center [948, 210] width 30 height 30
click at [948, 212] on span at bounding box center [948, 210] width 30 height 30
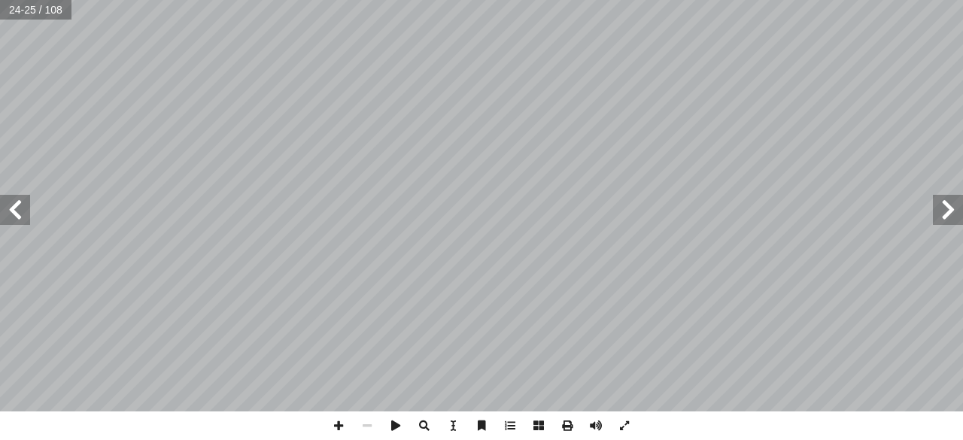
click at [14, 212] on span at bounding box center [15, 210] width 30 height 30
click at [9, 222] on span at bounding box center [15, 210] width 30 height 30
click at [27, 215] on span at bounding box center [15, 210] width 30 height 30
click at [17, 205] on span at bounding box center [15, 210] width 30 height 30
click at [14, 211] on span at bounding box center [15, 210] width 30 height 30
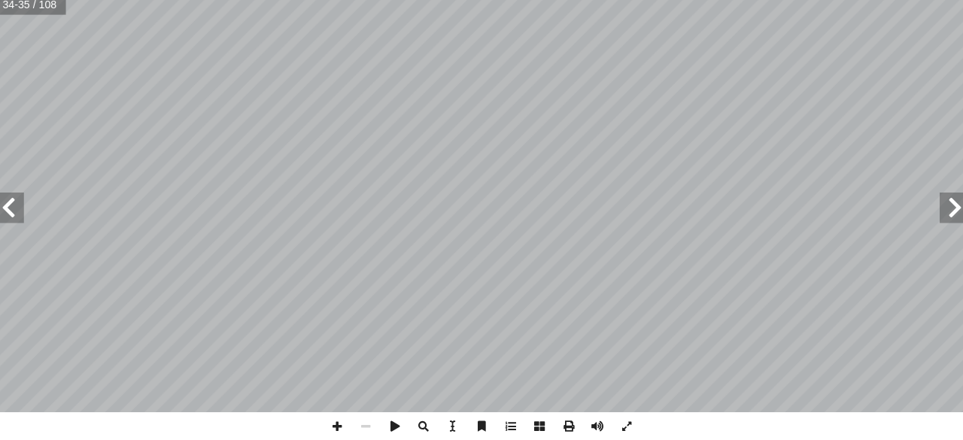
click at [949, 223] on span at bounding box center [948, 210] width 30 height 30
click at [946, 220] on span at bounding box center [948, 210] width 30 height 30
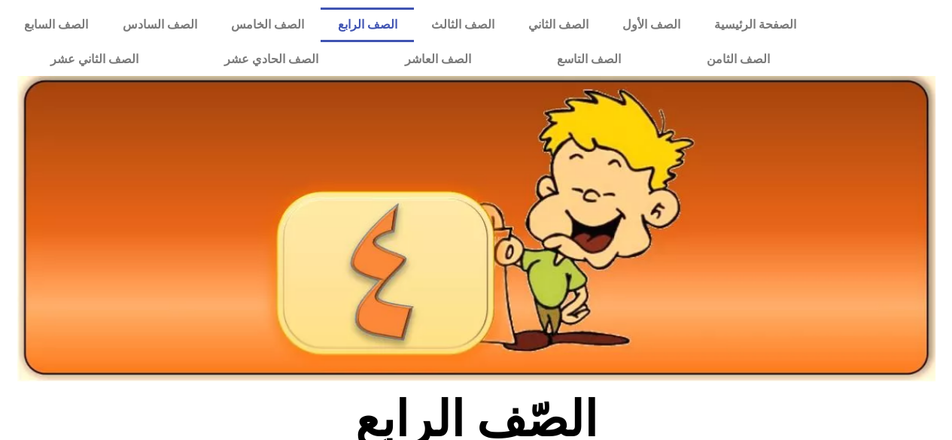
scroll to position [445, 0]
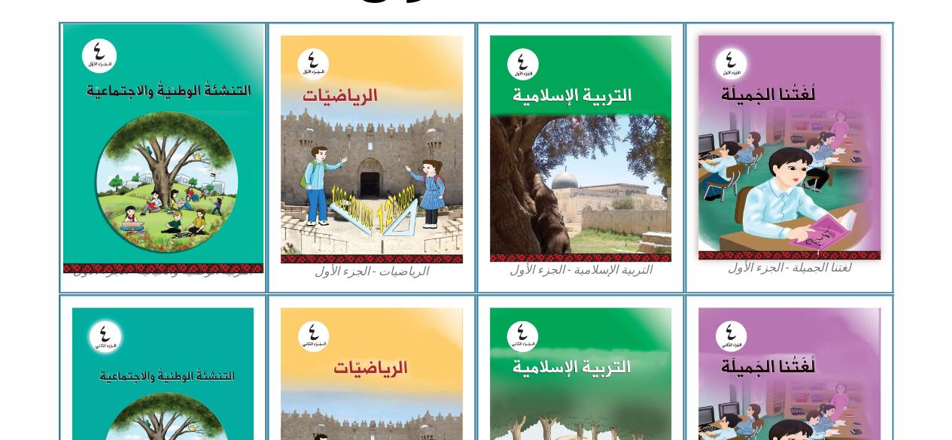
click at [198, 131] on img at bounding box center [162, 148] width 200 height 249
click at [204, 128] on img at bounding box center [162, 148] width 200 height 249
click at [200, 131] on img at bounding box center [162, 148] width 200 height 249
click at [197, 132] on img at bounding box center [162, 148] width 200 height 249
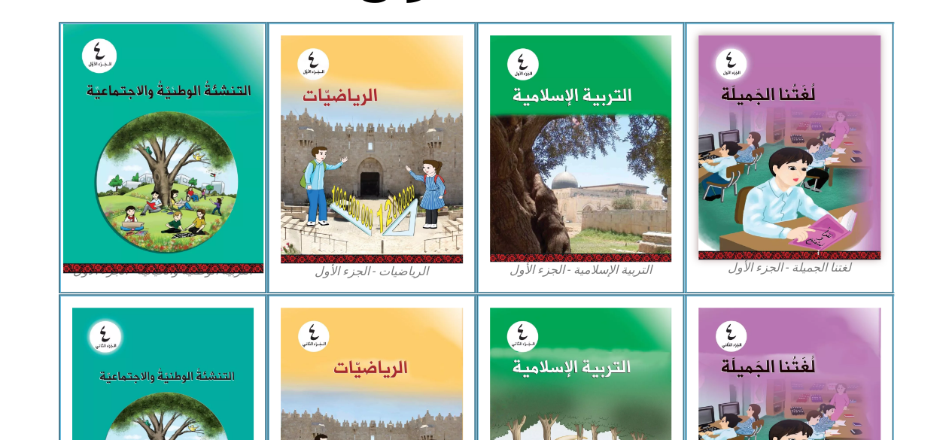
click at [196, 132] on img at bounding box center [162, 148] width 200 height 249
click at [194, 134] on img at bounding box center [162, 148] width 200 height 249
click at [196, 132] on img at bounding box center [162, 148] width 200 height 249
click at [194, 132] on img at bounding box center [162, 148] width 200 height 249
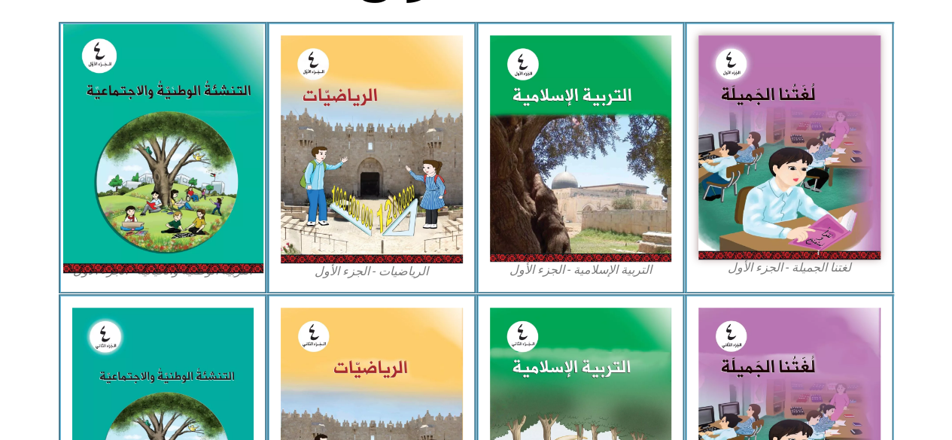
click at [402, 176] on img at bounding box center [372, 149] width 182 height 228
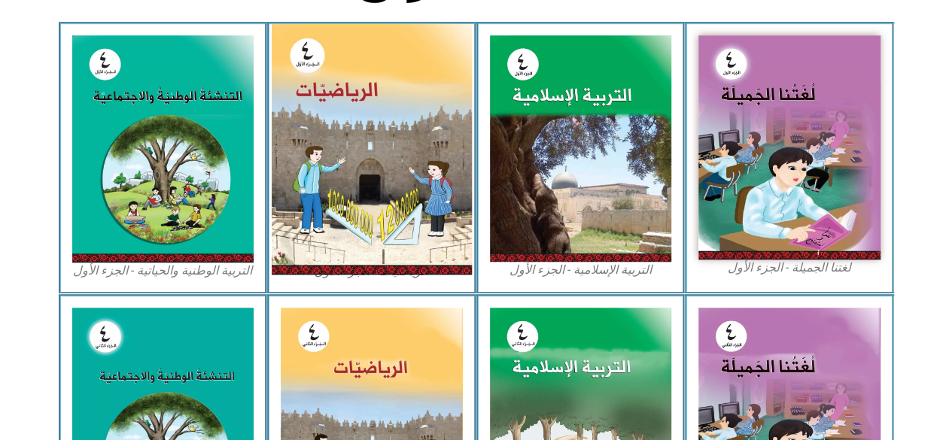
click at [200, 222] on img at bounding box center [163, 148] width 182 height 226
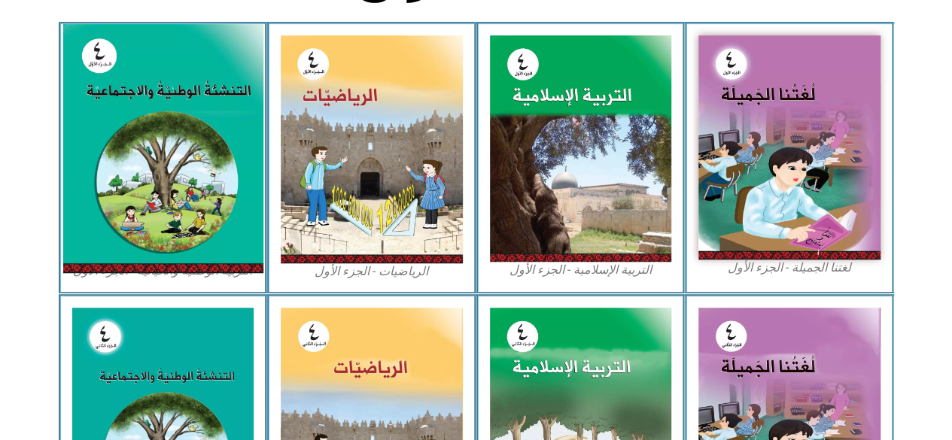
click at [470, 170] on div "الرياضيات - الجزء الأول​" at bounding box center [371, 158] width 209 height 272
